Goal: Task Accomplishment & Management: Complete application form

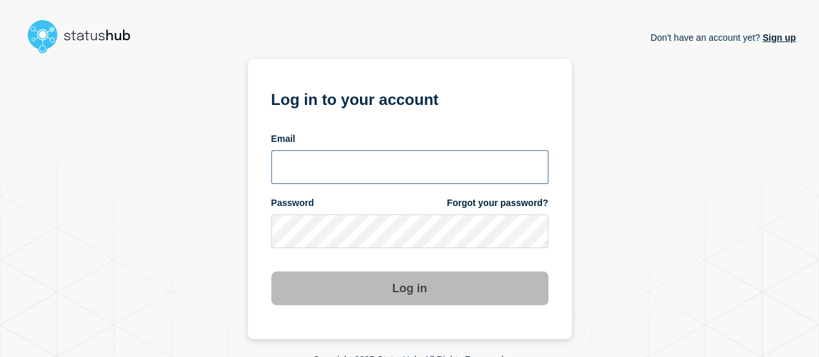
type input "[EMAIL_ADDRESS][DOMAIN_NAME]"
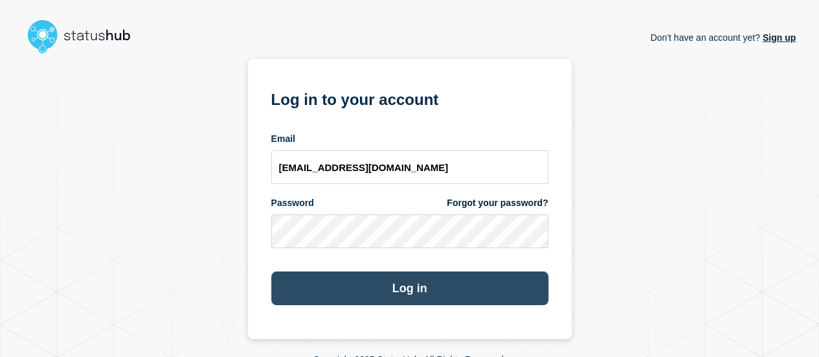
click at [406, 286] on button "Log in" at bounding box center [409, 288] width 277 height 34
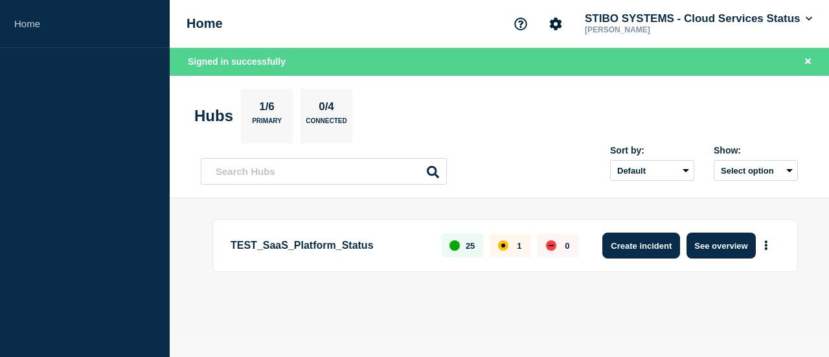
click at [646, 243] on button "Create incident" at bounding box center [641, 245] width 78 height 26
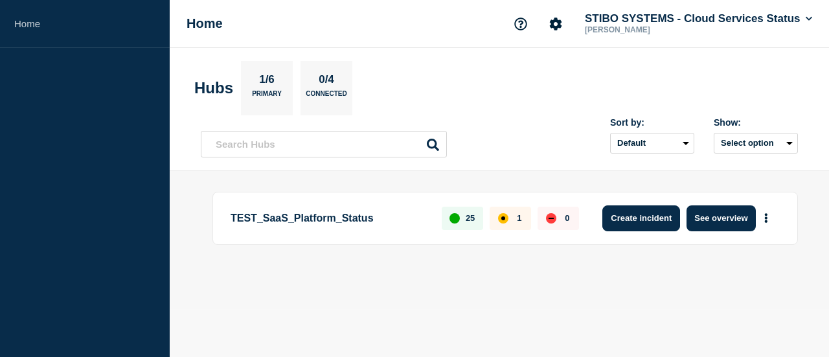
click at [664, 215] on button "Create incident" at bounding box center [641, 218] width 78 height 26
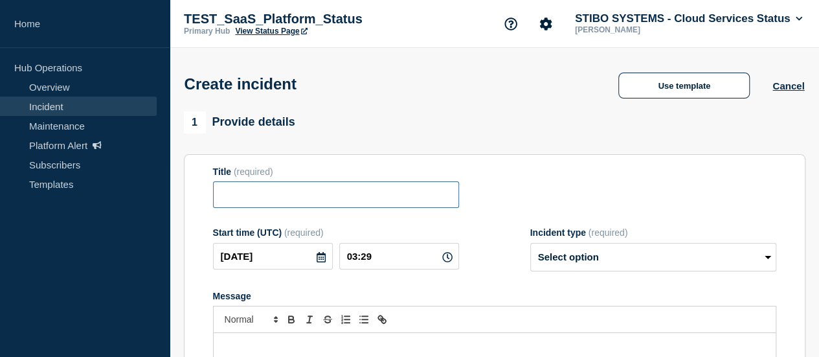
click at [268, 194] on input "Title" at bounding box center [336, 194] width 246 height 27
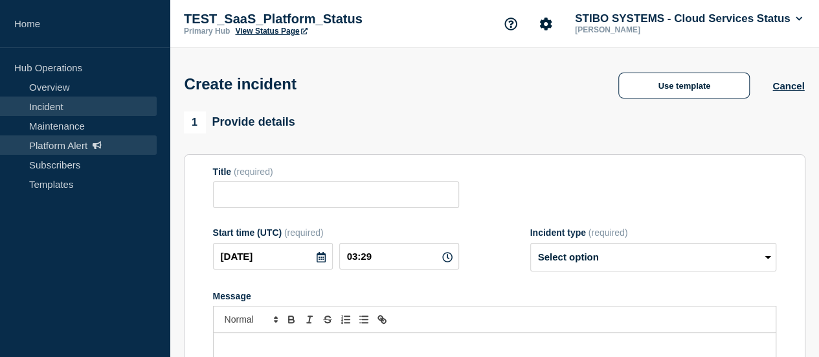
click at [54, 144] on link "Platform Alert" at bounding box center [78, 144] width 157 height 19
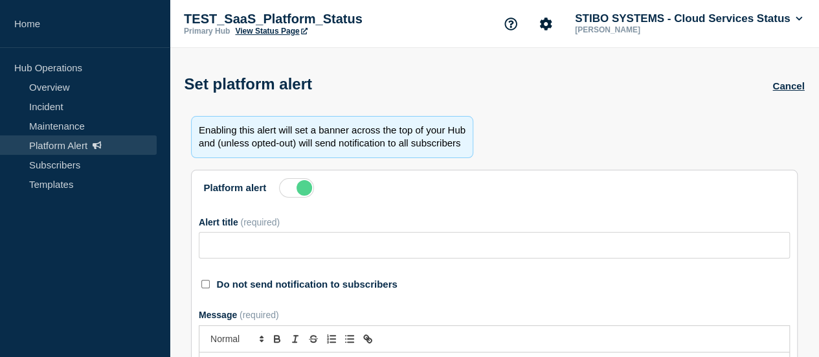
type input "TLS 1.3 Is Now Supported – TLS 1.2 Support Ending by [DATE]"
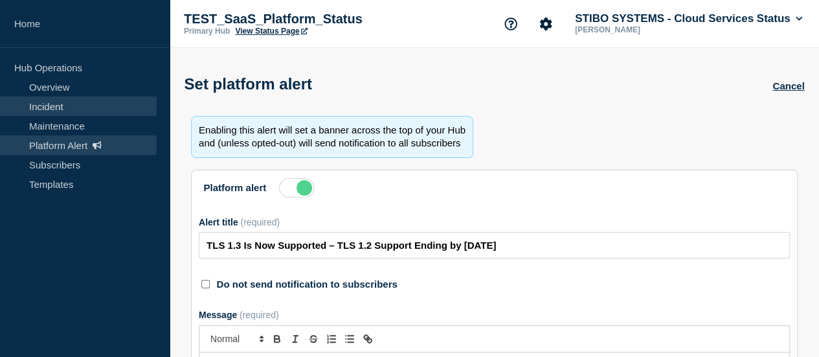
click at [79, 104] on link "Incident" at bounding box center [78, 105] width 157 height 19
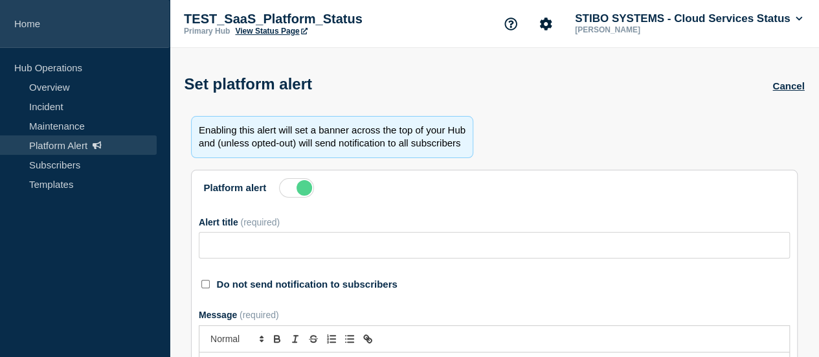
type input "TLS 1.3 Is Now Supported – TLS 1.2 Support Ending by [DATE]"
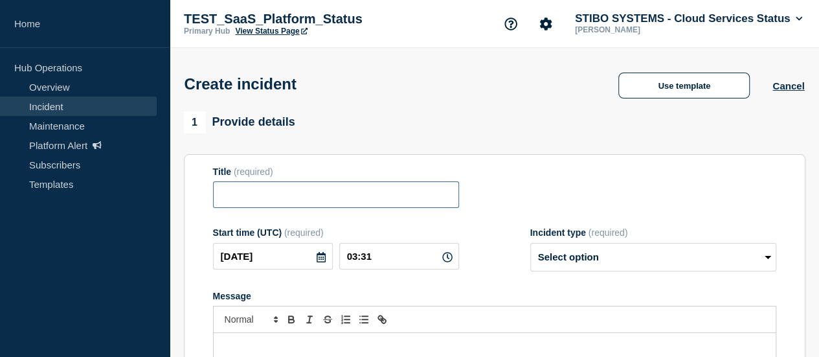
click at [313, 201] on input "Title" at bounding box center [336, 194] width 246 height 27
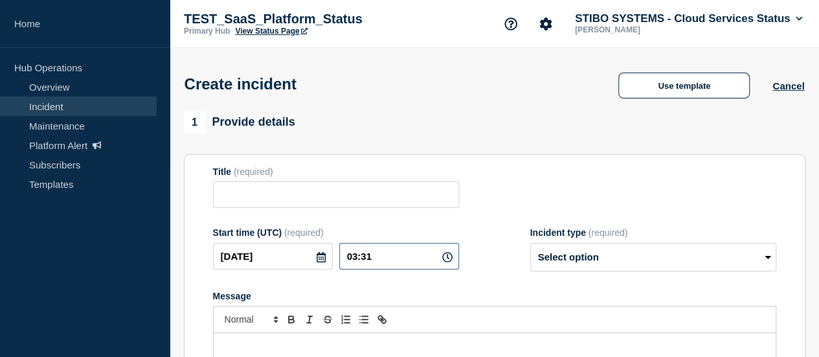
click at [410, 256] on input "03:31" at bounding box center [399, 256] width 120 height 27
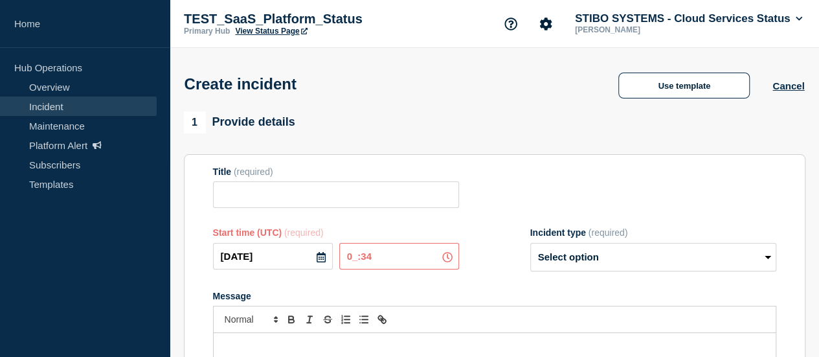
type input "02:34"
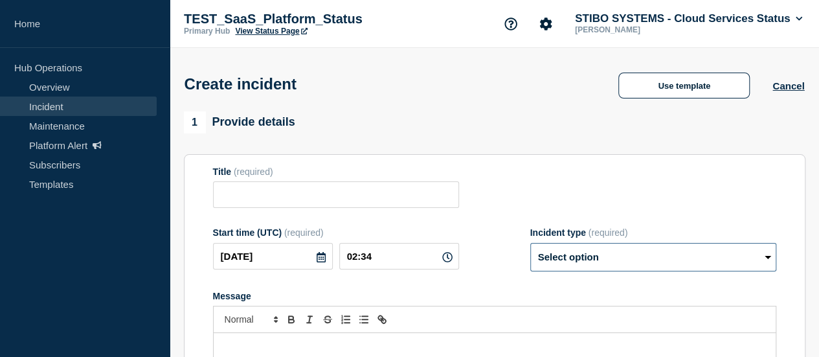
click at [584, 261] on select "Select option Investigating Identified Monitoring" at bounding box center [653, 257] width 246 height 28
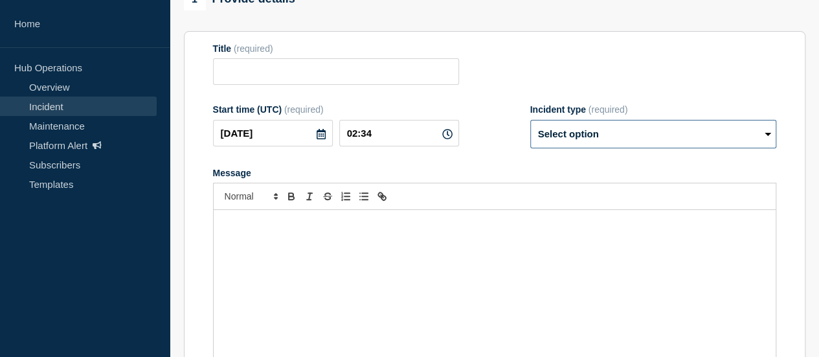
scroll to position [129, 0]
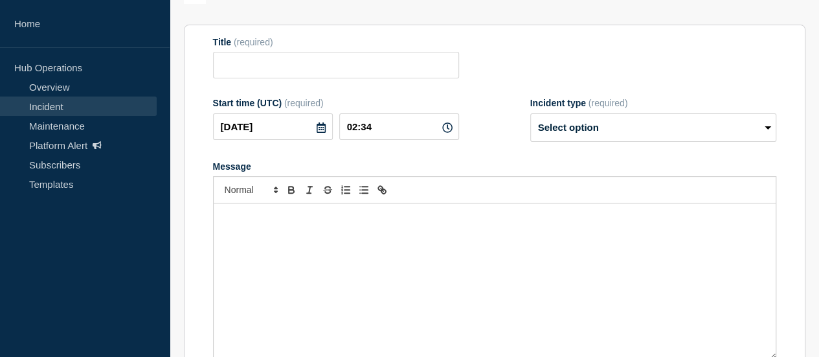
click at [339, 262] on div "Message" at bounding box center [495, 280] width 562 height 155
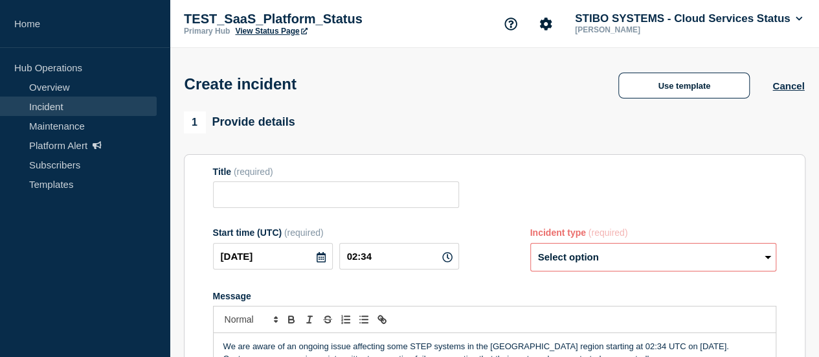
scroll to position [0, 0]
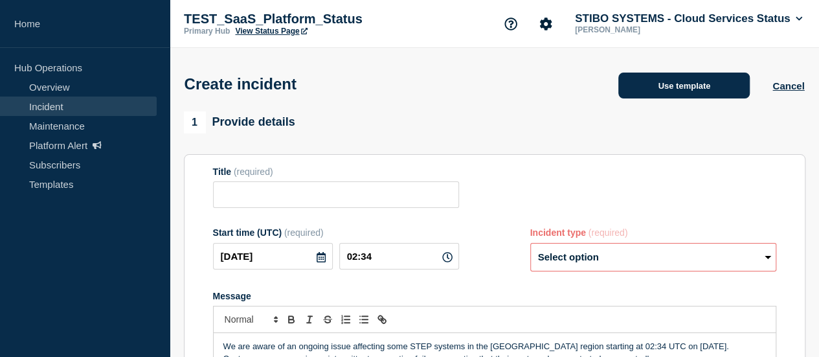
click at [671, 90] on button "Use template" at bounding box center [683, 85] width 131 height 26
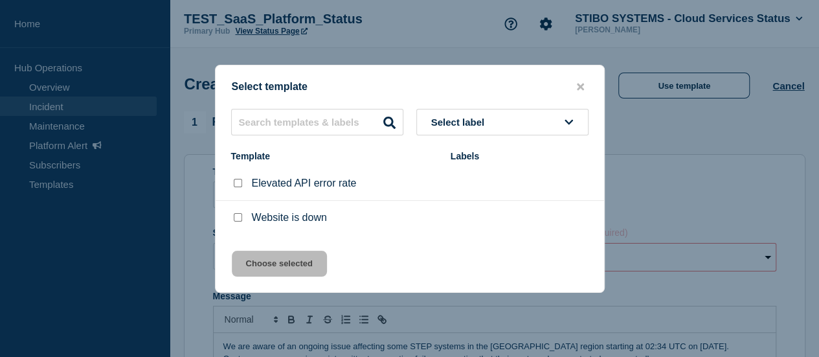
scroll to position [129, 0]
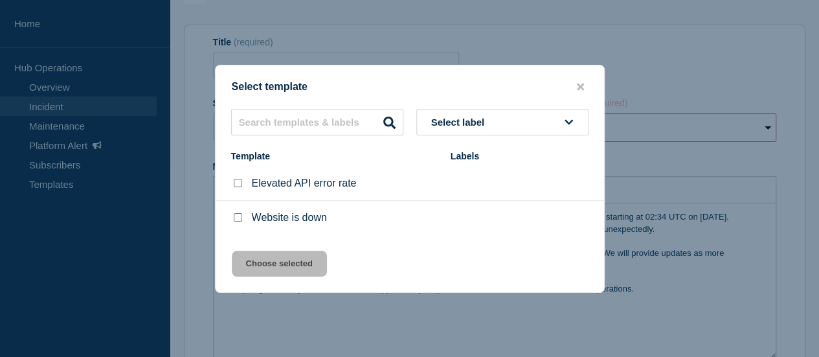
click at [576, 122] on button "Select label" at bounding box center [502, 122] width 172 height 27
click at [426, 223] on div "Website is down" at bounding box center [334, 217] width 206 height 13
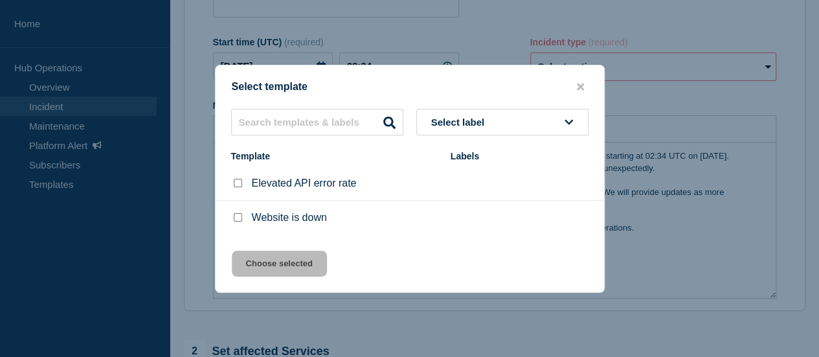
scroll to position [259, 0]
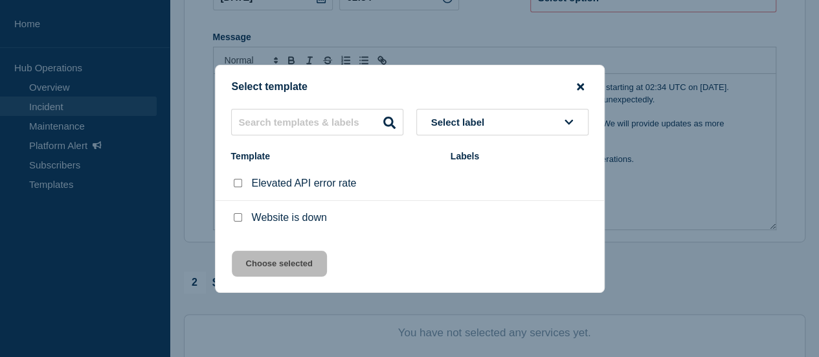
click at [581, 86] on icon "close button" at bounding box center [580, 86] width 7 height 7
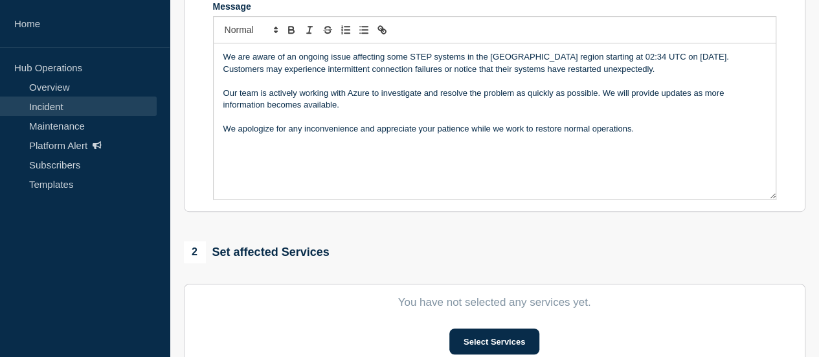
scroll to position [160, 0]
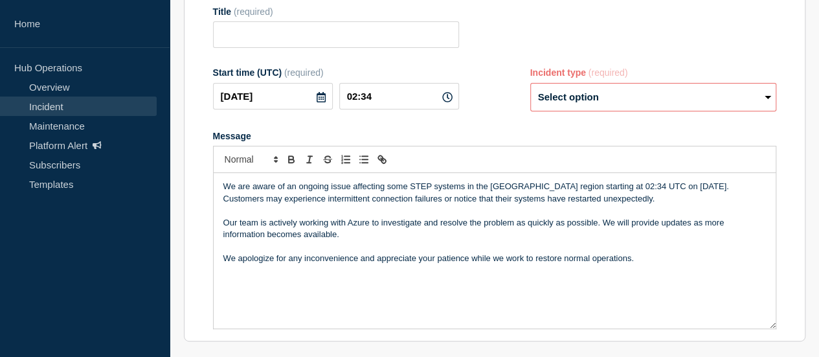
click at [223, 187] on p "We are aware of an ongoing issue affecting some STEP systems in the [GEOGRAPHIC…" at bounding box center [494, 193] width 542 height 24
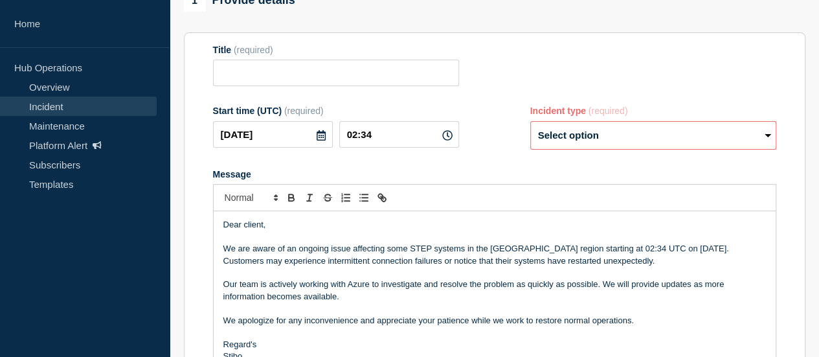
scroll to position [95, 0]
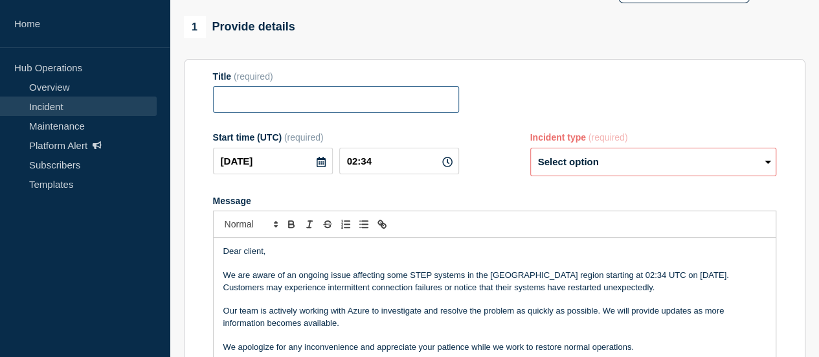
click at [342, 93] on input "Title" at bounding box center [336, 99] width 246 height 27
click at [611, 172] on select "Select option Investigating Identified Monitoring" at bounding box center [653, 162] width 246 height 28
select select "investigating"
click at [530, 150] on select "Select option Investigating Identified Monitoring" at bounding box center [653, 162] width 246 height 28
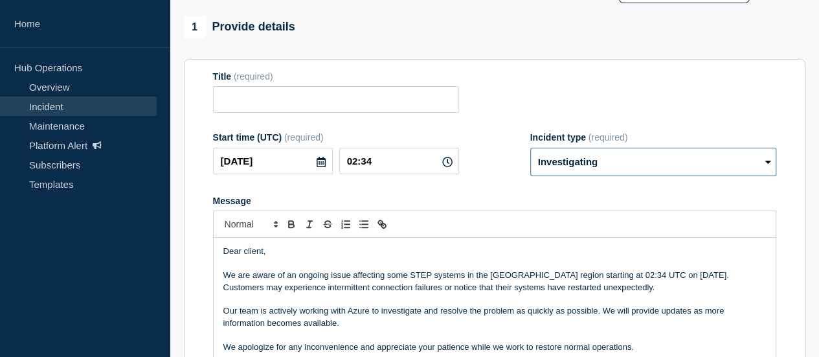
click at [579, 170] on select "Select option Investigating Identified Monitoring" at bounding box center [653, 162] width 246 height 28
click at [530, 150] on select "Select option Investigating Identified Monitoring" at bounding box center [653, 162] width 246 height 28
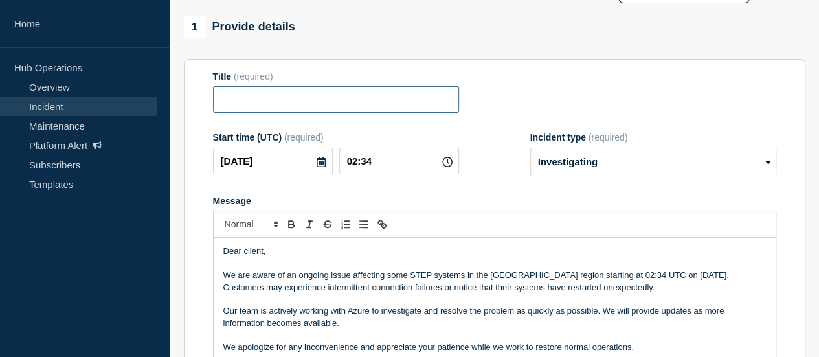
click at [311, 90] on input "Title" at bounding box center [336, 99] width 246 height 27
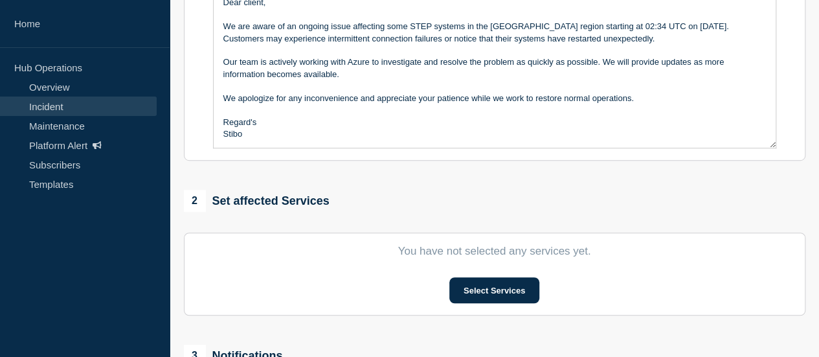
scroll to position [419, 0]
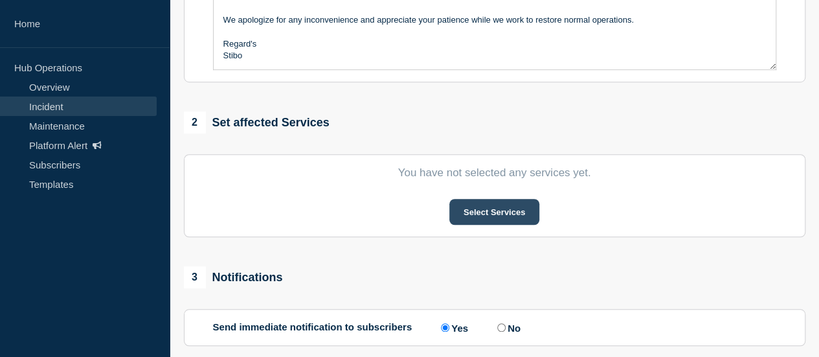
click at [482, 211] on button "Select Services" at bounding box center [494, 212] width 90 height 26
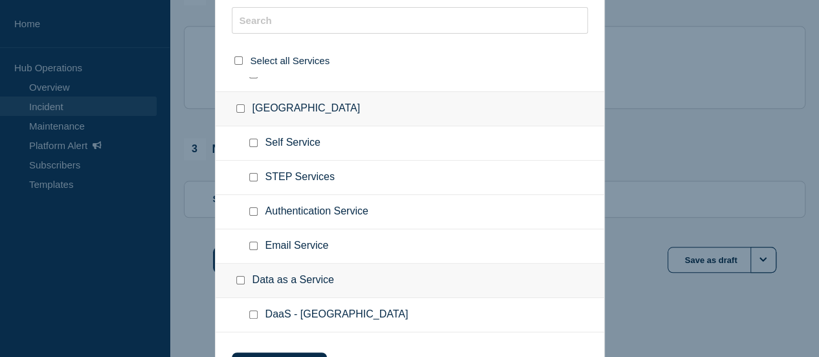
scroll to position [607, 0]
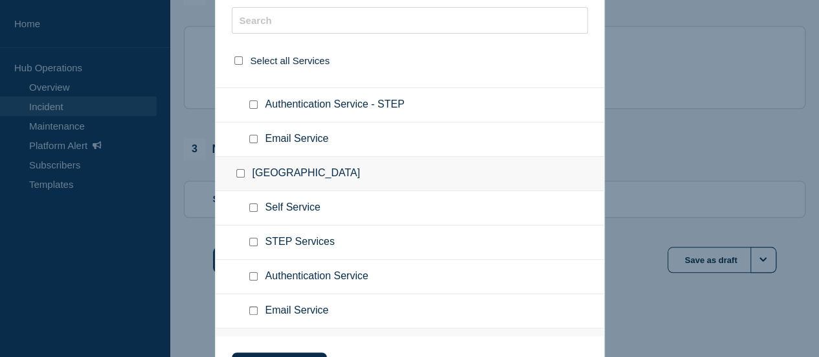
click at [238, 170] on input "United States checkbox" at bounding box center [240, 173] width 8 height 8
checkbox input "true"
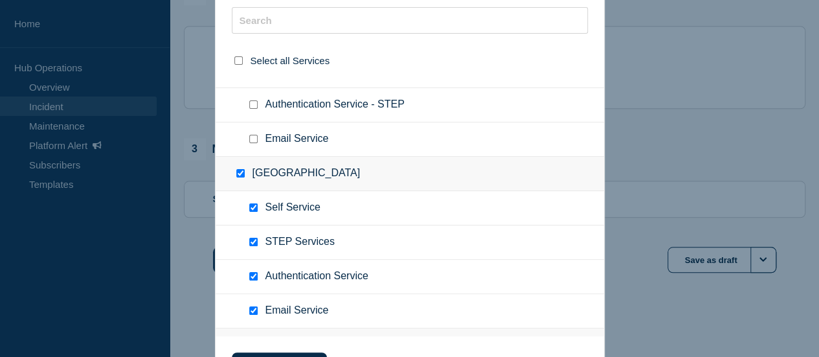
checkbox input "true"
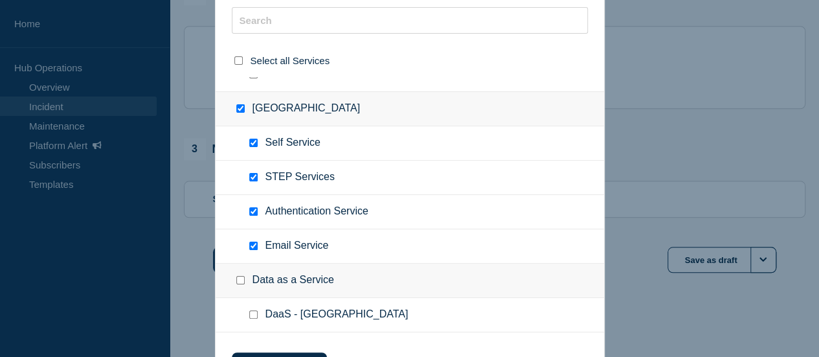
click at [252, 207] on input "Authentication Service checkbox" at bounding box center [253, 211] width 8 height 8
checkbox input "false"
click at [254, 239] on div at bounding box center [256, 245] width 19 height 13
click at [254, 241] on input "Email Service checkbox" at bounding box center [253, 245] width 8 height 8
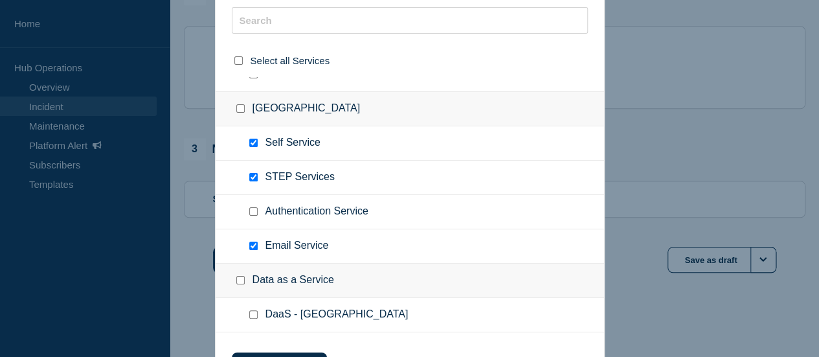
checkbox input "false"
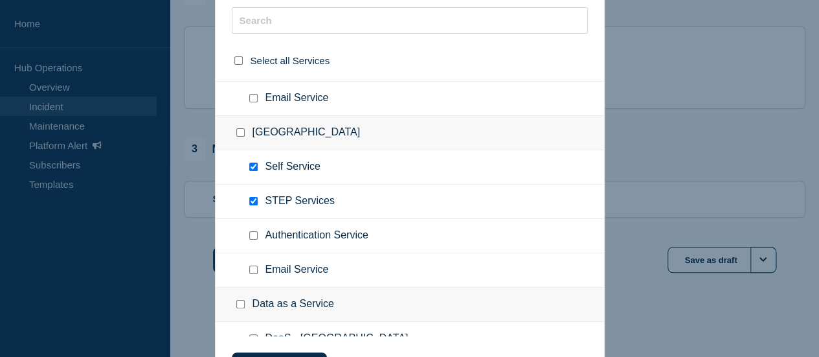
scroll to position [647, 0]
click at [241, 129] on input "United States checkbox" at bounding box center [240, 133] width 8 height 8
checkbox input "true"
click at [254, 266] on input "Email Service checkbox" at bounding box center [253, 270] width 8 height 8
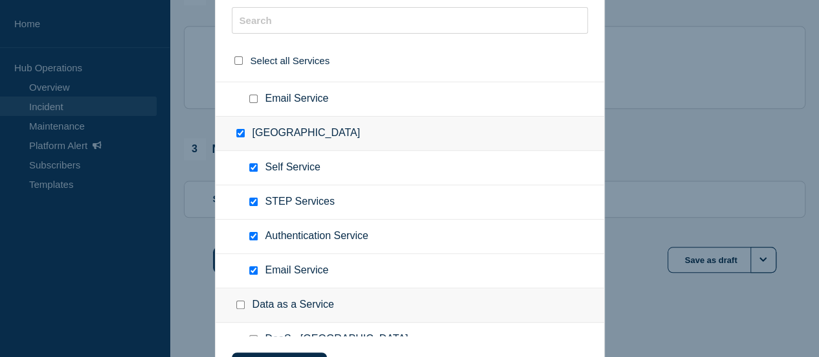
checkbox input "false"
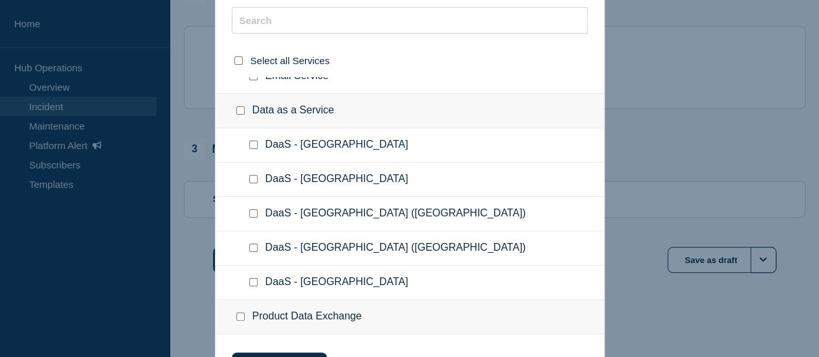
scroll to position [866, 0]
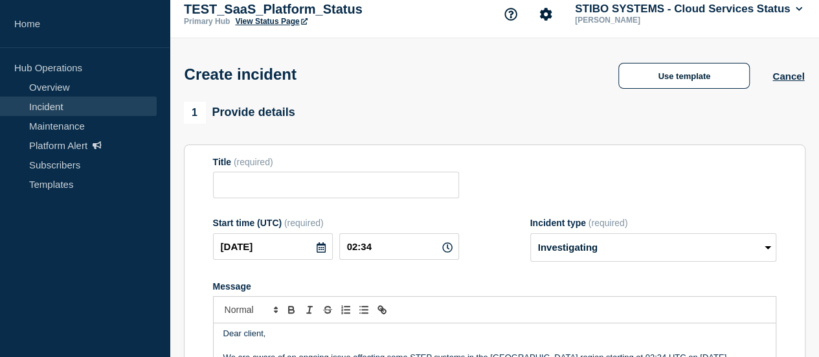
scroll to position [0, 0]
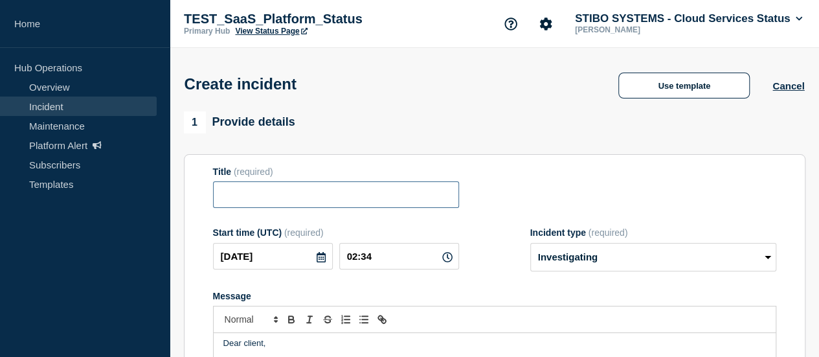
click at [273, 201] on input "Title" at bounding box center [336, 194] width 246 height 27
paste input "STEP Service disruption impacting a subset of customers in [GEOGRAPHIC_DATA] re…"
type input "STEP Service disruption impacting a subset of customers in [GEOGRAPHIC_DATA] re…"
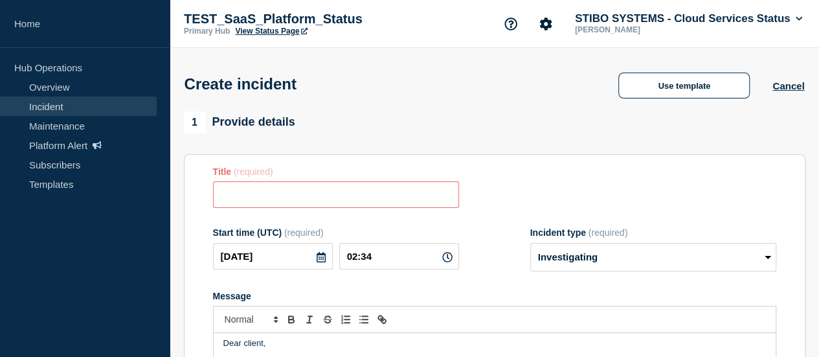
drag, startPoint x: 647, startPoint y: 115, endPoint x: 602, endPoint y: 119, distance: 45.5
click at [633, 117] on div "1 Provide details" at bounding box center [494, 122] width 621 height 22
click at [313, 197] on input "Title" at bounding box center [336, 194] width 246 height 27
paste input "STEP Service disruption impacting a subset of customers in [GEOGRAPHIC_DATA] re…"
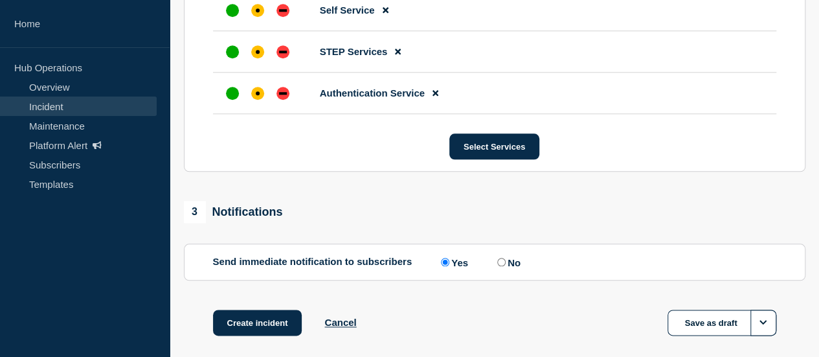
scroll to position [570, 0]
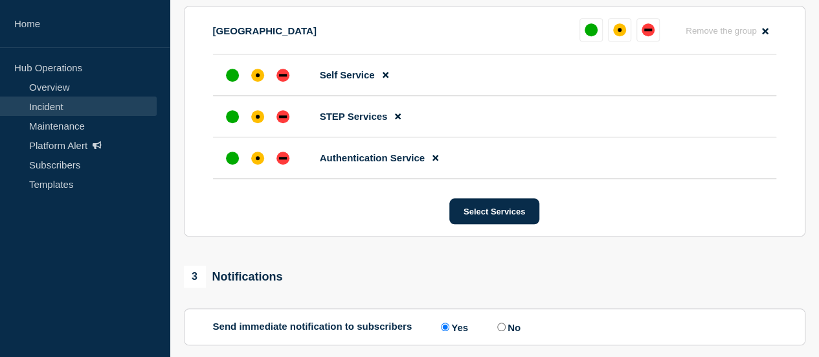
type input "STEP Service disruption impacting a subset of customers in [GEOGRAPHIC_DATA] re…"
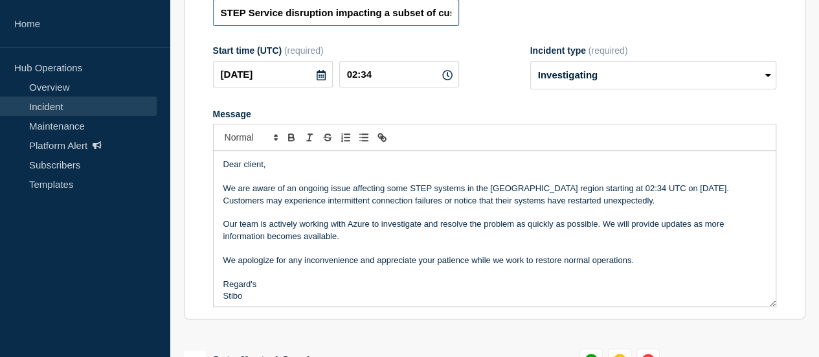
scroll to position [3, 0]
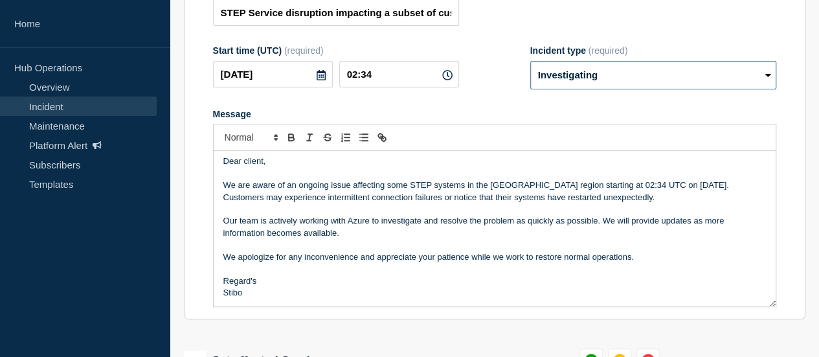
click at [640, 80] on select "Select option Investigating Identified Monitoring" at bounding box center [653, 75] width 246 height 28
click at [530, 63] on select "Select option Investigating Identified Monitoring" at bounding box center [653, 75] width 246 height 28
click at [609, 87] on select "Select option Investigating Identified Monitoring" at bounding box center [653, 75] width 246 height 28
click at [597, 72] on select "Select option Investigating Identified Monitoring" at bounding box center [653, 75] width 246 height 28
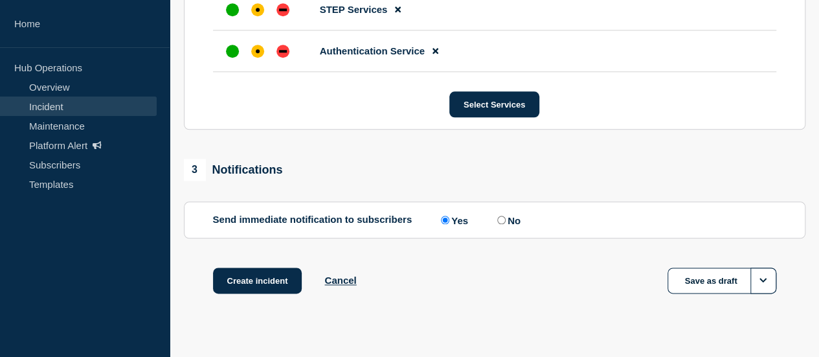
scroll to position [700, 0]
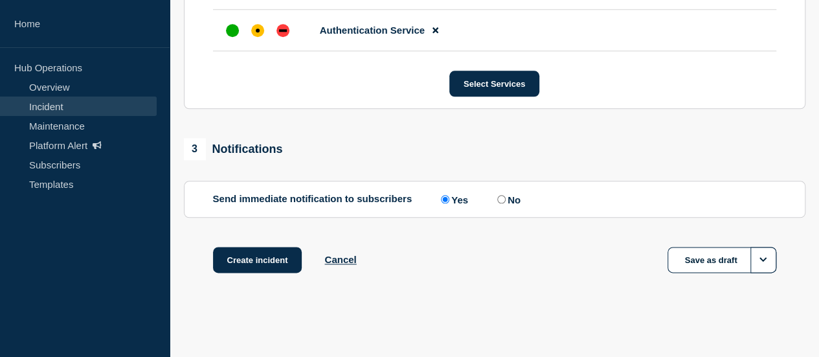
click at [431, 300] on div "Create incident Cancel Save as draft" at bounding box center [494, 276] width 621 height 58
click at [265, 265] on button "Create incident" at bounding box center [257, 260] width 89 height 26
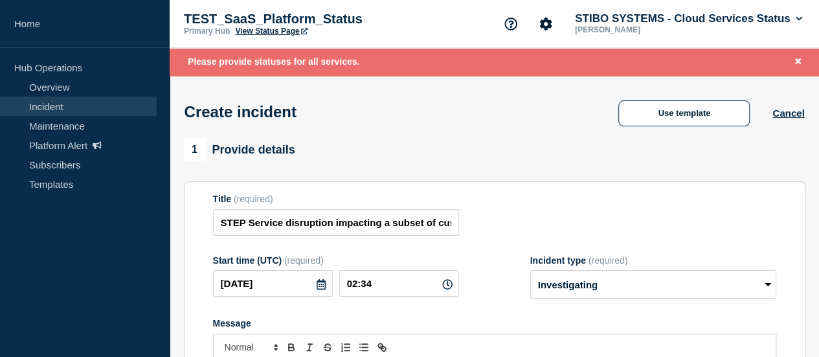
scroll to position [129, 0]
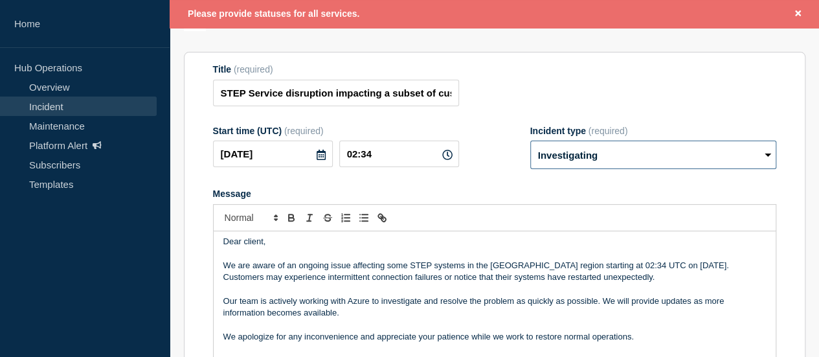
click at [586, 161] on select "Select option Investigating Identified Monitoring" at bounding box center [653, 154] width 246 height 28
click at [530, 144] on select "Select option Investigating Identified Monitoring" at bounding box center [653, 154] width 246 height 28
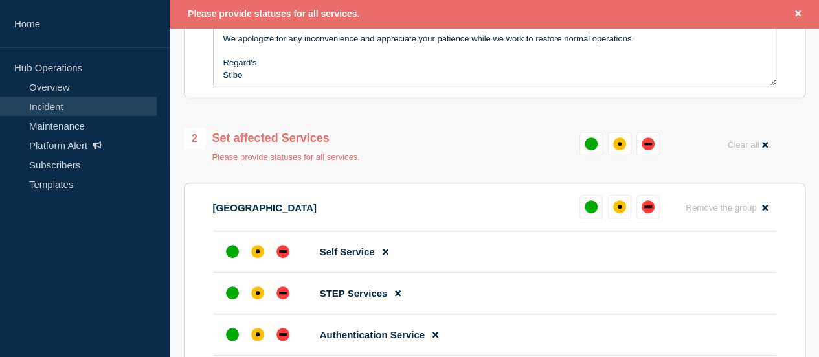
scroll to position [413, 0]
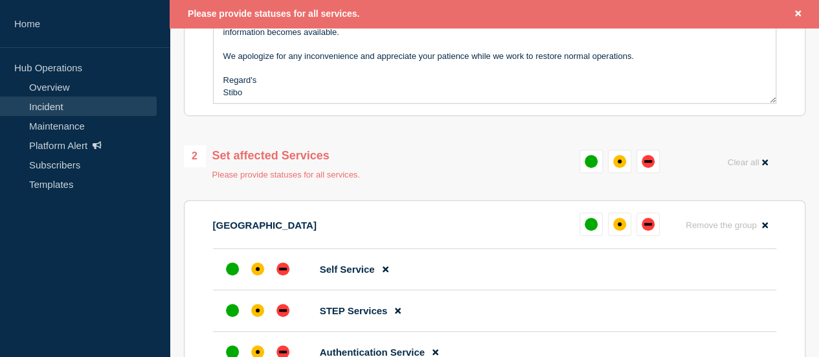
click at [294, 166] on div "2 Set affected Services" at bounding box center [272, 156] width 176 height 22
click at [291, 179] on p "Please provide statuses for all services." at bounding box center [286, 175] width 148 height 10
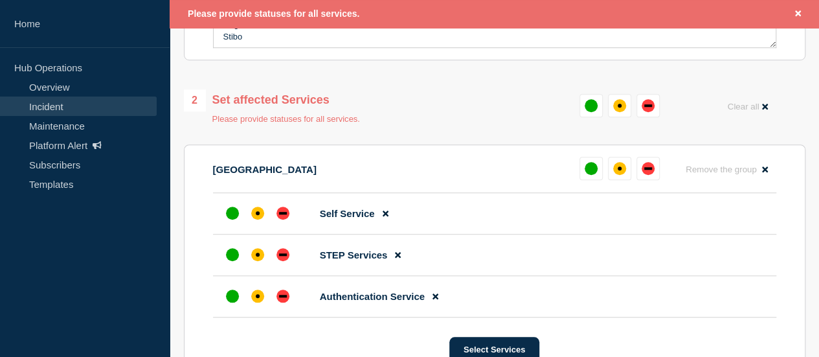
scroll to position [542, 0]
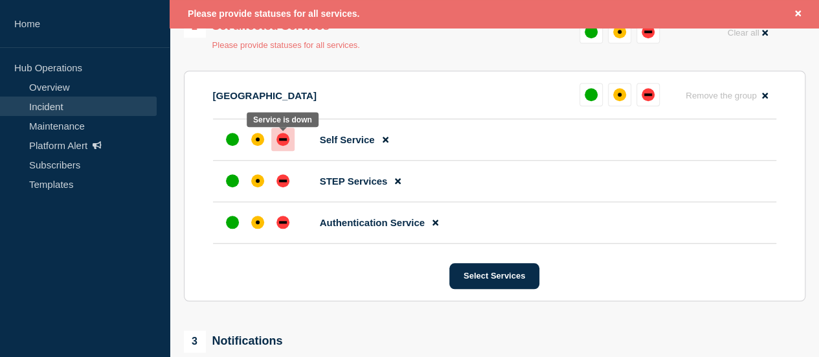
click at [280, 140] on div "down" at bounding box center [283, 139] width 8 height 3
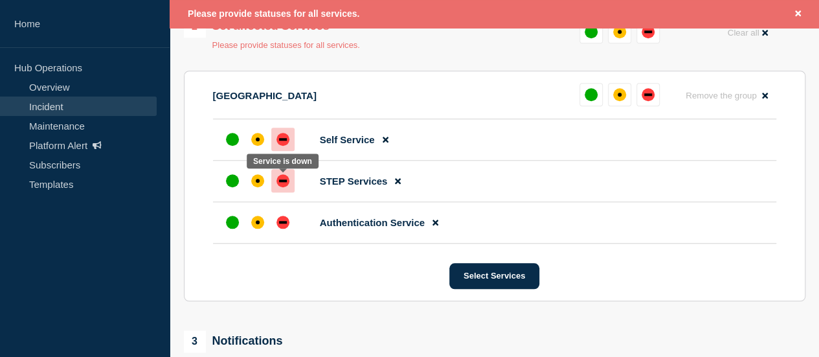
click at [281, 182] on div "down" at bounding box center [283, 180] width 8 height 3
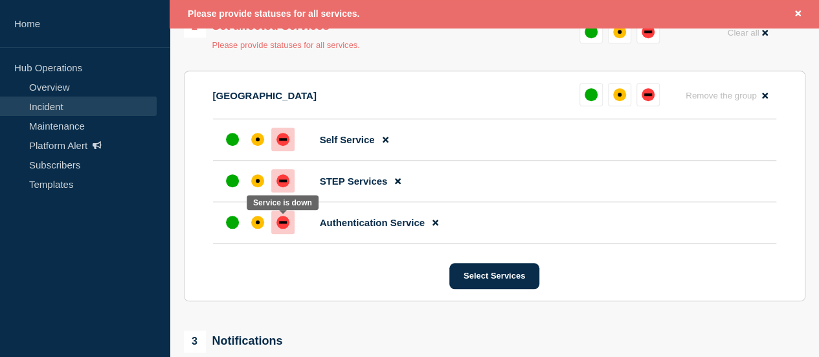
click at [282, 220] on div "down" at bounding box center [282, 222] width 13 height 13
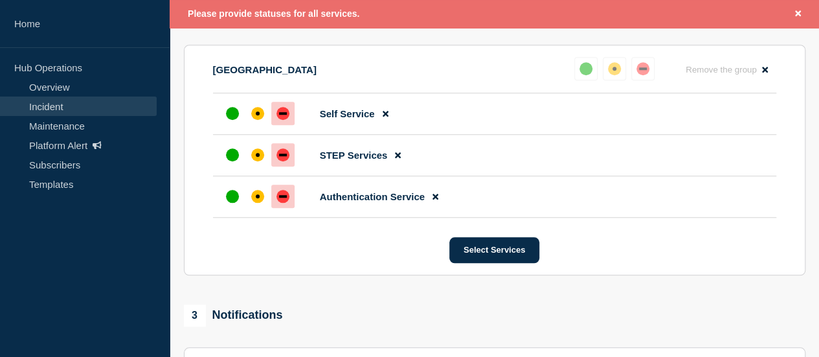
scroll to position [728, 0]
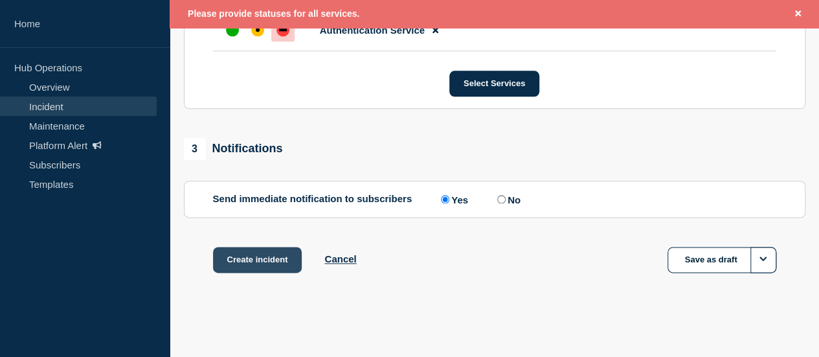
click at [269, 249] on button "Create incident" at bounding box center [257, 260] width 89 height 26
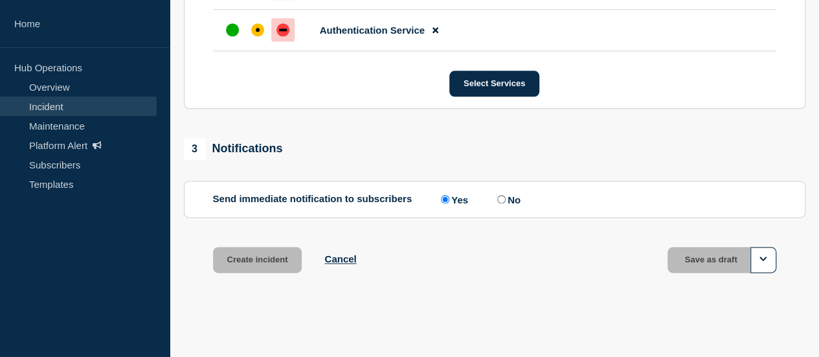
scroll to position [700, 0]
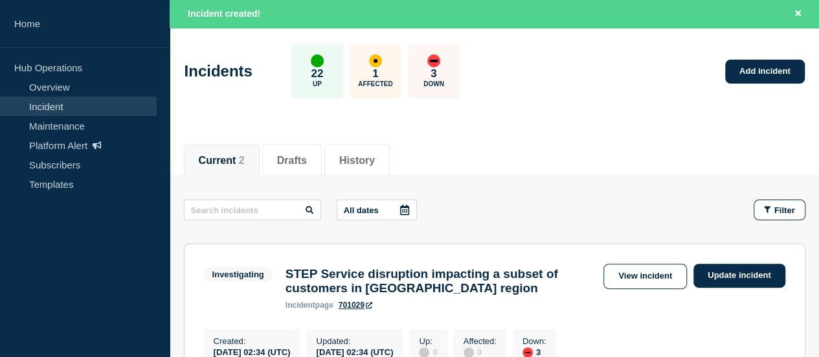
scroll to position [129, 0]
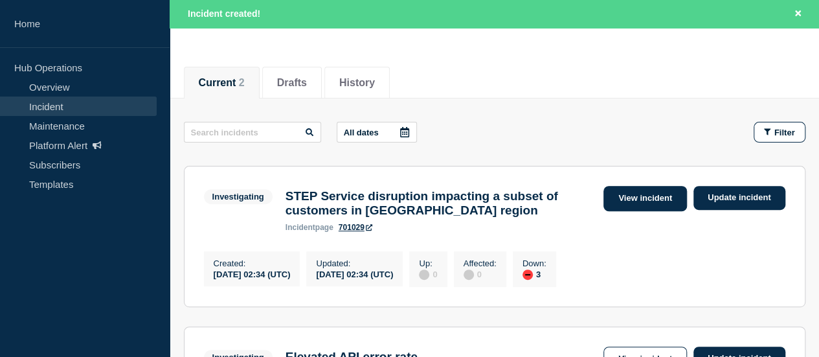
click at [629, 201] on link "View incident" at bounding box center [644, 198] width 83 height 25
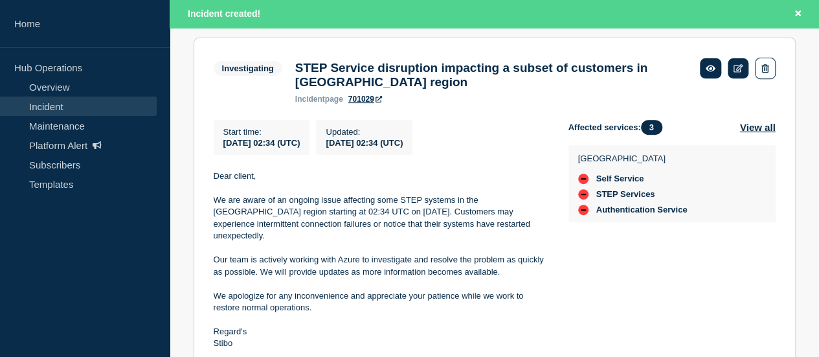
scroll to position [230, 0]
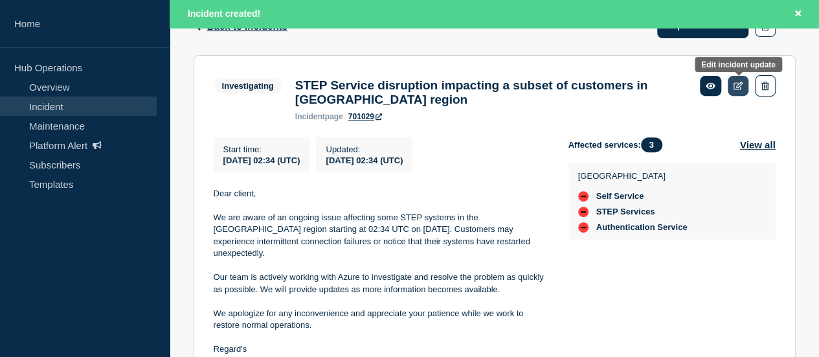
click at [738, 84] on icon at bounding box center [738, 86] width 10 height 8
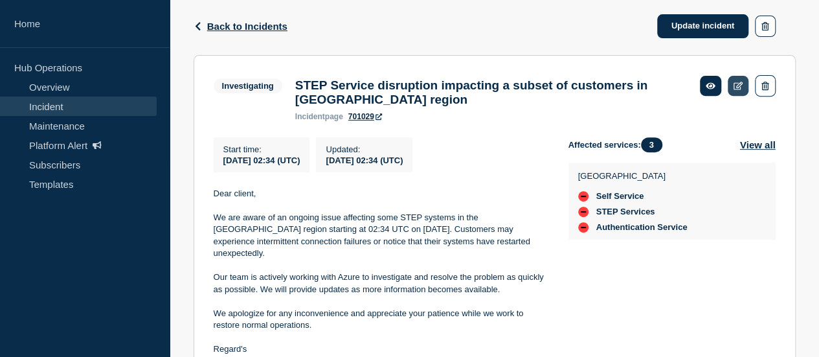
scroll to position [203, 0]
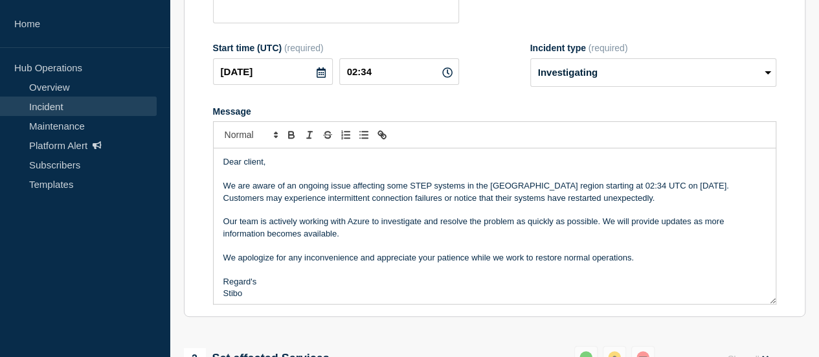
type input "STEP Service disruption impacting a subset of customers in [GEOGRAPHIC_DATA] re…"
type input "02:34"
select select "investigating"
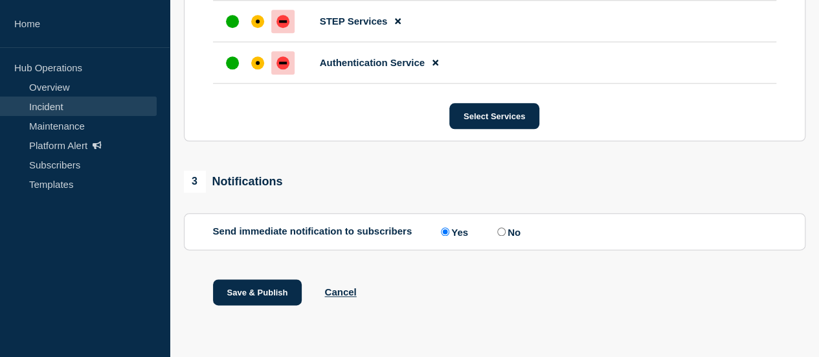
scroll to position [689, 0]
click at [343, 292] on button "Cancel" at bounding box center [340, 291] width 32 height 11
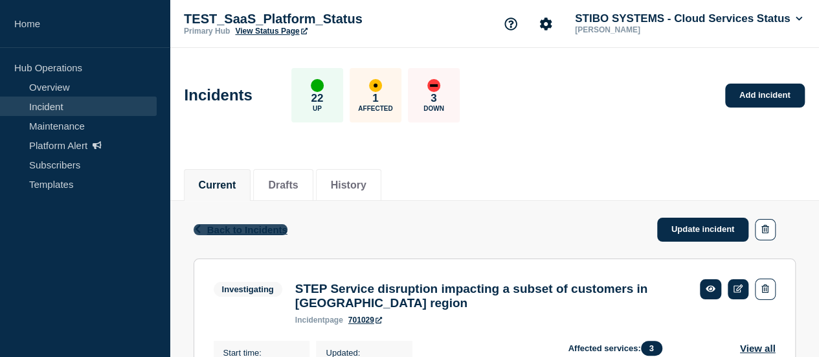
click at [271, 227] on span "Back to Incidents" at bounding box center [247, 229] width 80 height 11
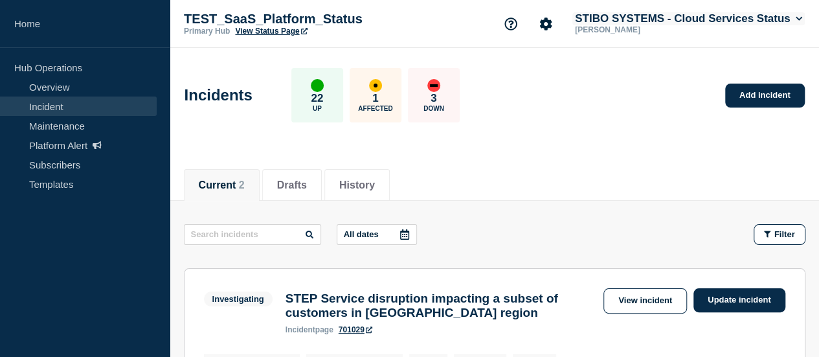
click at [794, 15] on button "STIBO SYSTEMS - Cloud Services Status" at bounding box center [688, 18] width 232 height 13
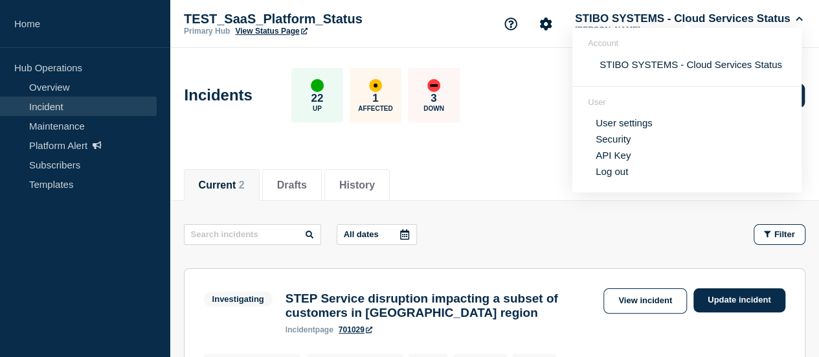
click at [537, 174] on div "Current 2 Drafts History" at bounding box center [494, 178] width 621 height 44
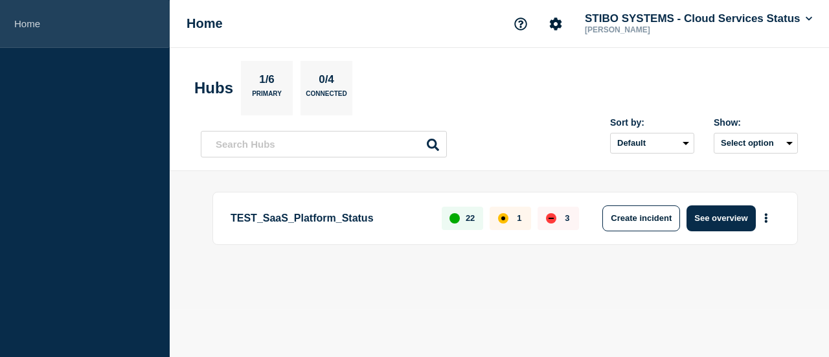
click at [30, 25] on link "Home" at bounding box center [85, 24] width 170 height 48
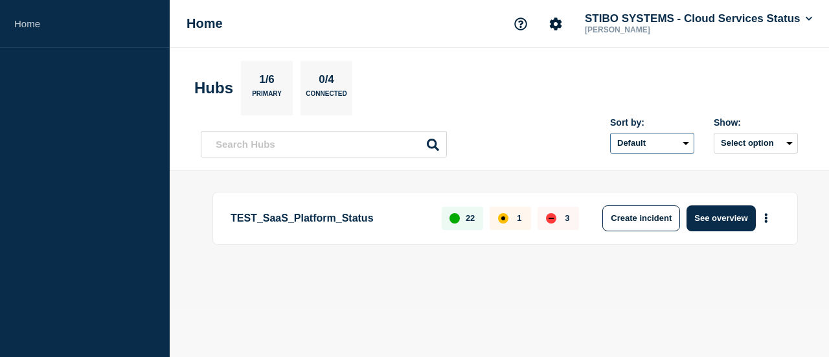
click at [682, 142] on select "Default Last added Last updated Most active A-Z" at bounding box center [652, 143] width 84 height 21
click at [747, 138] on button "Select option" at bounding box center [755, 143] width 84 height 21
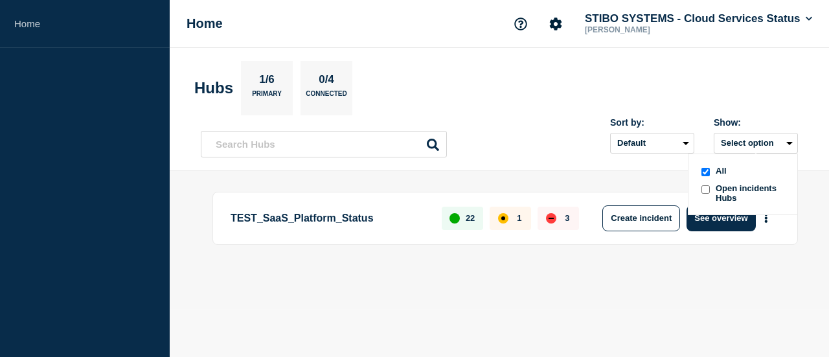
click at [729, 194] on span "Open incidents Hubs" at bounding box center [750, 192] width 71 height 19
click at [808, 19] on icon at bounding box center [808, 19] width 7 height 8
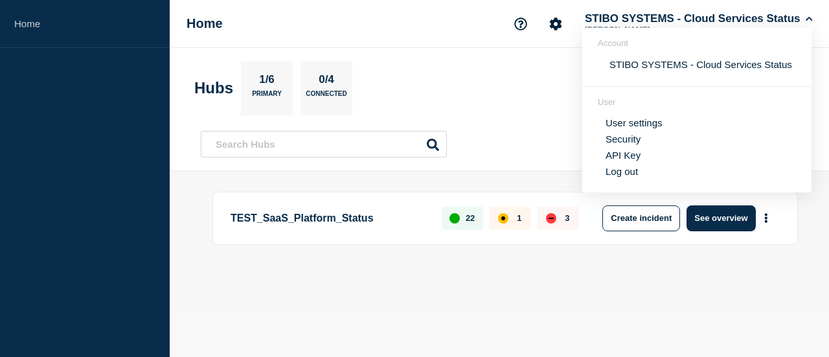
click at [536, 106] on section "Hubs 1/6 Primary 0/4 Connected" at bounding box center [499, 88] width 610 height 54
